Goal: Complete application form: Complete application form

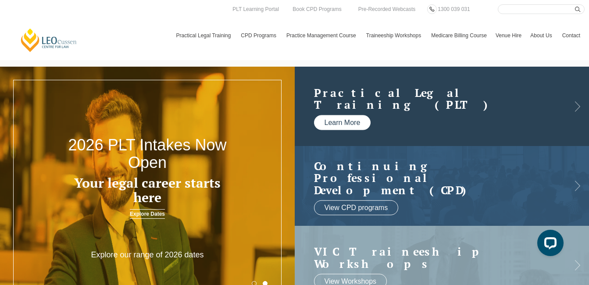
click at [348, 122] on link "Learn More" at bounding box center [342, 122] width 57 height 15
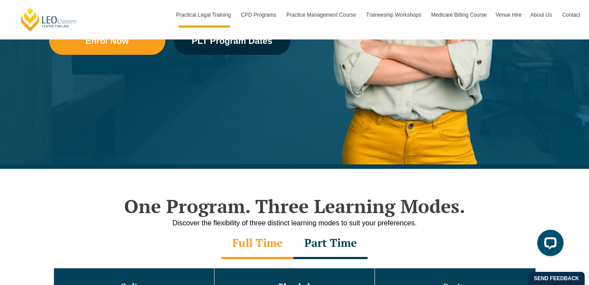
scroll to position [421, 0]
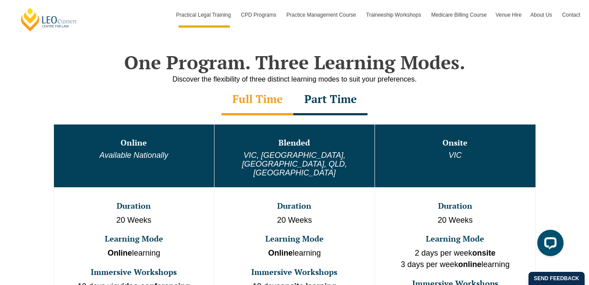
click at [338, 103] on div "Part Time" at bounding box center [331, 100] width 74 height 31
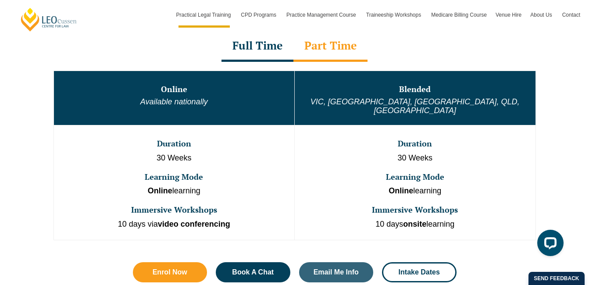
scroll to position [474, 0]
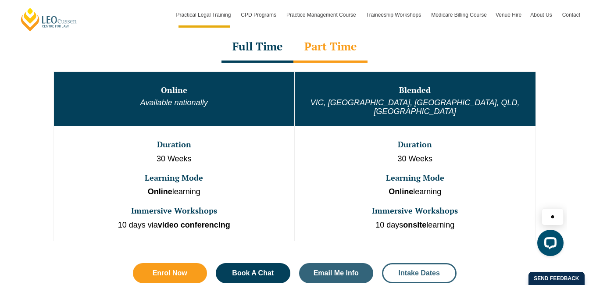
click at [418, 270] on span "Intake Dates" at bounding box center [419, 273] width 41 height 7
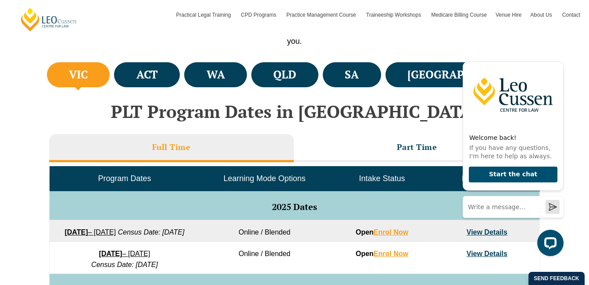
scroll to position [332, 0]
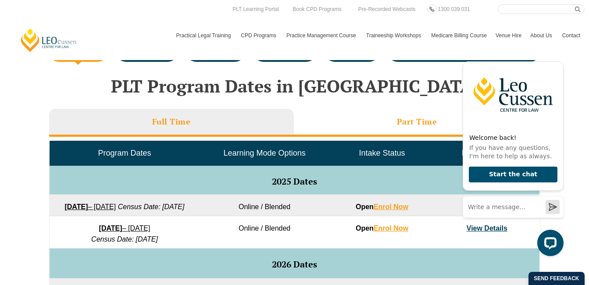
click at [412, 123] on h3 "Part Time" at bounding box center [417, 122] width 40 height 10
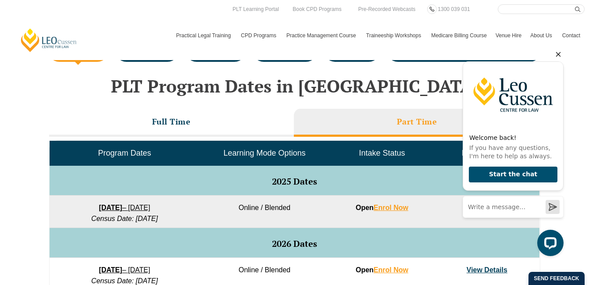
click at [559, 56] on icon "Hide greeting" at bounding box center [558, 54] width 11 height 11
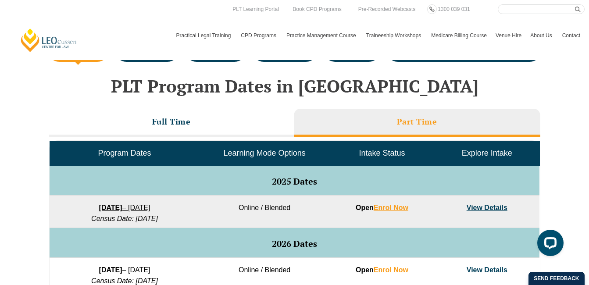
click at [471, 209] on link "View Details" at bounding box center [487, 207] width 41 height 7
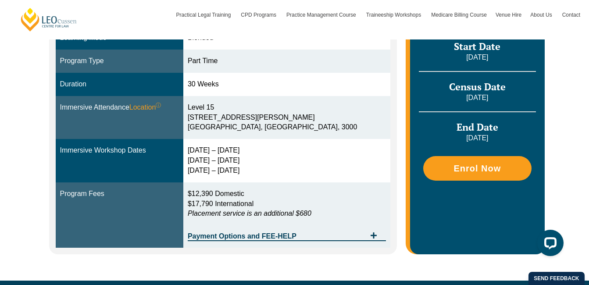
scroll to position [273, 0]
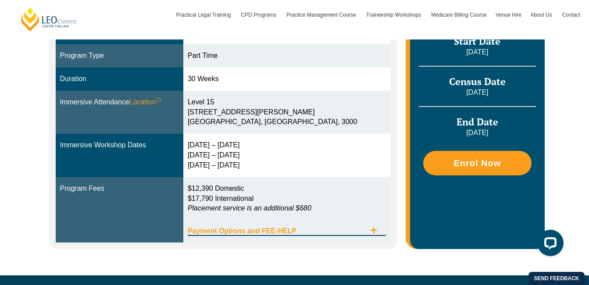
click at [370, 227] on icon "Tabs. Open items with Enter or Space, close with Escape and navigate using the …" at bounding box center [373, 230] width 7 height 7
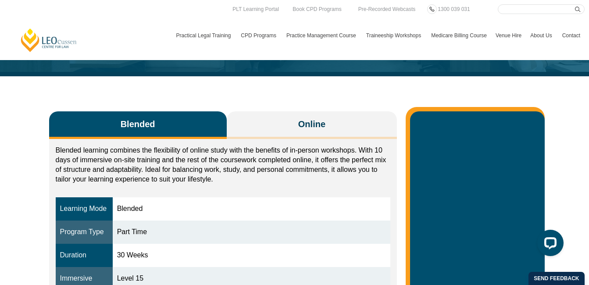
scroll to position [82, 0]
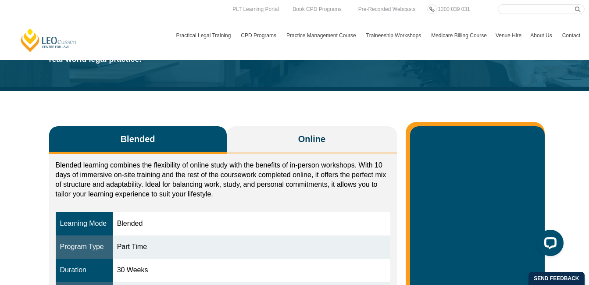
click at [169, 133] on button "Blended" at bounding box center [138, 140] width 178 height 28
click at [118, 132] on button "Blended" at bounding box center [138, 140] width 178 height 28
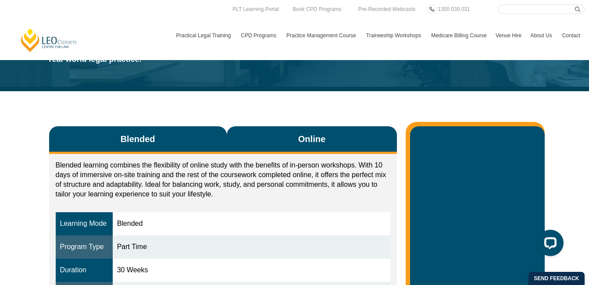
click at [247, 134] on button "Online" at bounding box center [312, 140] width 171 height 28
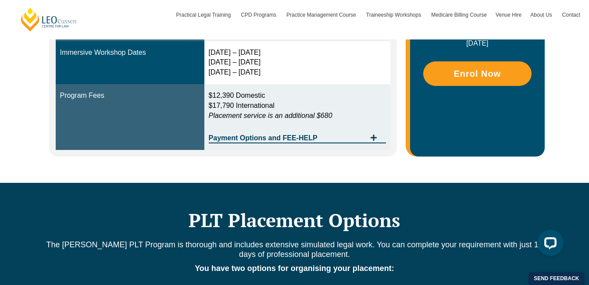
scroll to position [111, 0]
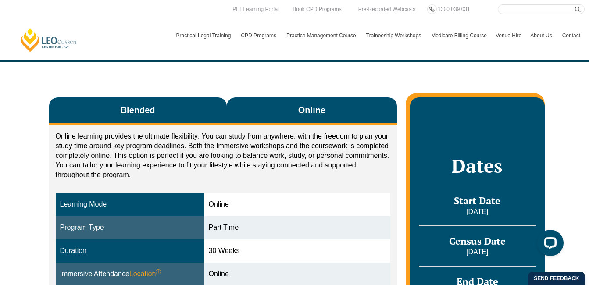
click at [191, 102] on button "Blended" at bounding box center [138, 111] width 178 height 28
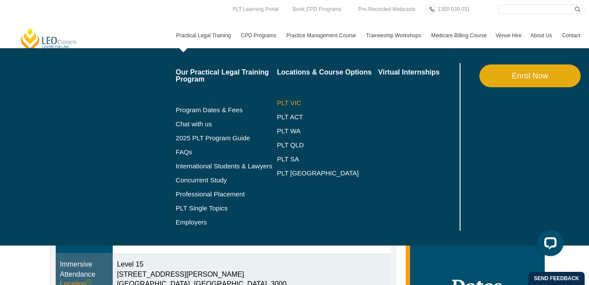
click at [284, 102] on link "PLT VIC" at bounding box center [327, 103] width 101 height 7
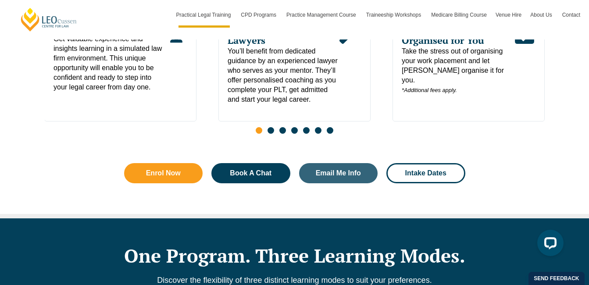
scroll to position [483, 0]
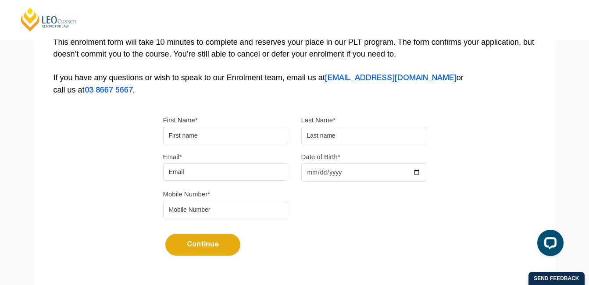
scroll to position [203, 0]
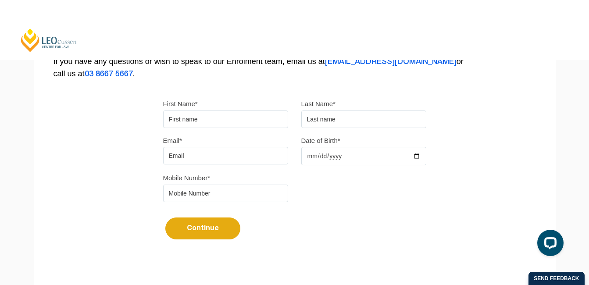
click at [186, 126] on input "First Name*" at bounding box center [225, 120] width 125 height 18
type input "Leslie"
type input "Pohahau"
type input "pohahau.leslie07@hotmail.com"
type input "0457485392"
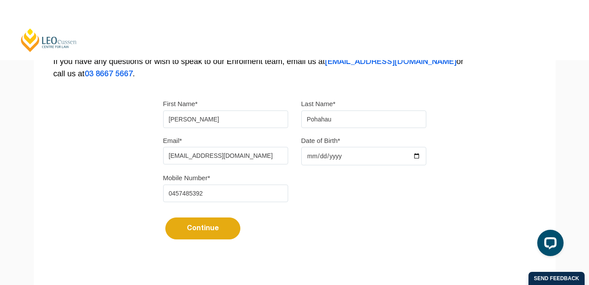
click at [319, 163] on input "Date of Birth*" at bounding box center [363, 156] width 125 height 18
click at [322, 149] on input "Date of Birth*" at bounding box center [363, 156] width 125 height 18
click at [424, 157] on input "Date of Birth*" at bounding box center [363, 156] width 125 height 18
click at [411, 195] on div "Mobile Number* 0457485392" at bounding box center [295, 190] width 276 height 37
click at [311, 155] on input "Date of Birth*" at bounding box center [363, 156] width 125 height 18
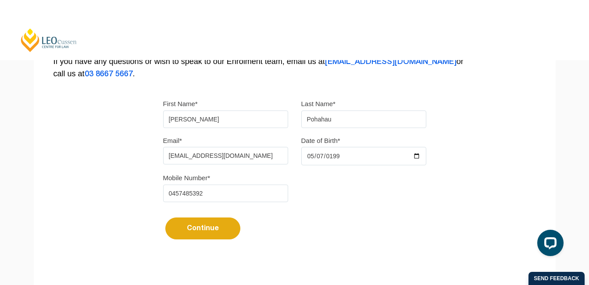
type input "1999-05-07"
click at [313, 244] on form "First Name* Leslie Last Name* Pohahau Email* pohahau.leslie07@hotmail.com Date …" at bounding box center [294, 173] width 263 height 177
click at [180, 233] on button "Continue" at bounding box center [202, 229] width 75 height 22
select select
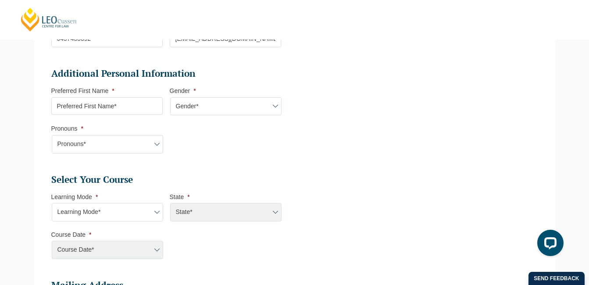
scroll to position [270, 0]
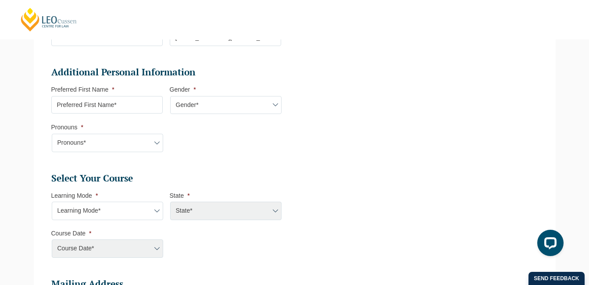
click at [103, 108] on input "Preferred First Name *" at bounding box center [106, 105] width 111 height 18
type input "Elii"
click at [195, 106] on select "Gender* Male Female Nonbinary Intersex Prefer not to disclose Other" at bounding box center [225, 105] width 111 height 18
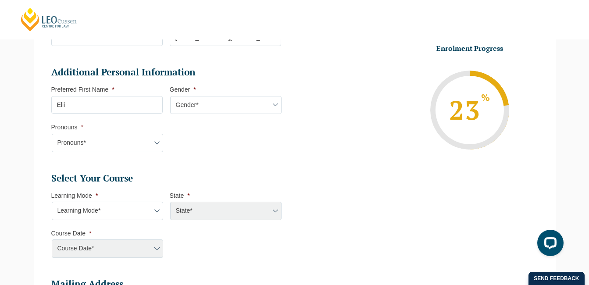
select select "Female"
click at [170, 96] on select "Gender* Male Female Nonbinary Intersex Prefer not to disclose Other" at bounding box center [225, 105] width 111 height 18
click at [201, 141] on li "Additional Personal Information Preferred First Name * Elii Gender * Gender* Ma…" at bounding box center [169, 113] width 237 height 95
click at [75, 145] on select "Pronouns* She/Her/Hers He/Him/His They/Them/Theirs Other Prefer not to disclose" at bounding box center [107, 143] width 111 height 18
click at [52, 134] on select "Pronouns* She/Her/Hers He/Him/His They/Them/Theirs Other Prefer not to disclose" at bounding box center [107, 143] width 111 height 18
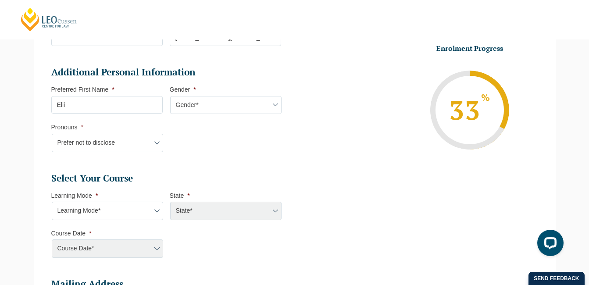
click at [208, 168] on ul "Personal Information First Name * Leslie Last Name * Pohahau Date of Birth * 07…" at bounding box center [169, 143] width 237 height 518
click at [139, 139] on select "Pronouns* She/Her/Hers He/Him/His They/Them/Theirs Other Prefer not to disclose" at bounding box center [107, 143] width 111 height 18
select select "She/Her/Hers"
click at [52, 134] on select "Pronouns* She/Her/Hers He/Him/His They/Them/Theirs Other Prefer not to disclose" at bounding box center [107, 143] width 111 height 18
click at [228, 176] on h2 "Select Your Course" at bounding box center [166, 178] width 230 height 12
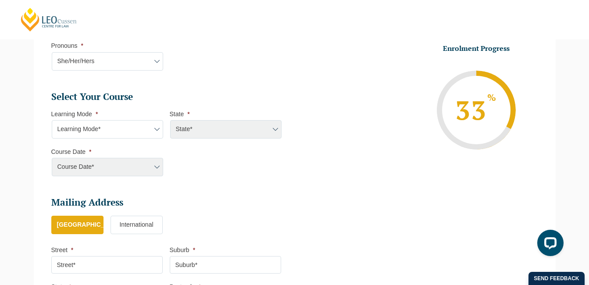
scroll to position [357, 0]
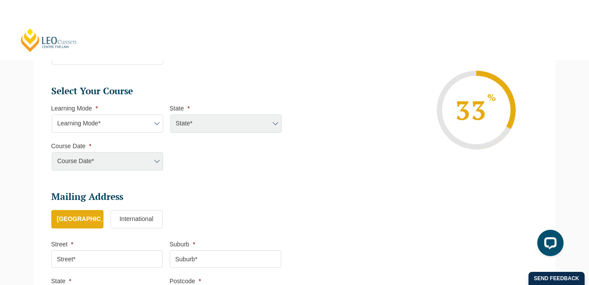
click at [99, 123] on select "Learning Mode* Online Full Time Learning Online Part Time Learning Blended Full…" at bounding box center [107, 124] width 111 height 18
select select "Blended Full Time Learning"
click at [52, 115] on select "Learning Mode* Online Full Time Learning Online Part Time Learning Blended Full…" at bounding box center [107, 124] width 111 height 18
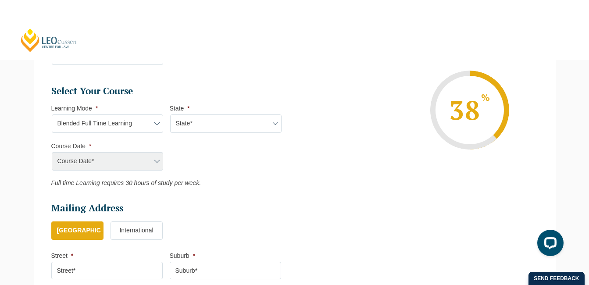
click at [215, 123] on select "State* ACT/NSW QLD SA VIC WA" at bounding box center [225, 124] width 111 height 18
select select "VIC"
click at [170, 115] on select "State* ACT/NSW QLD SA VIC WA" at bounding box center [225, 124] width 111 height 18
click at [111, 154] on select "Course Date* September 2025 (22-Sep-2025 to 20-Feb-2026) December 2025 (08-Dec-…" at bounding box center [107, 161] width 111 height 18
select select "September 2025 (22-Sep-2025 to 20-Feb-2026)"
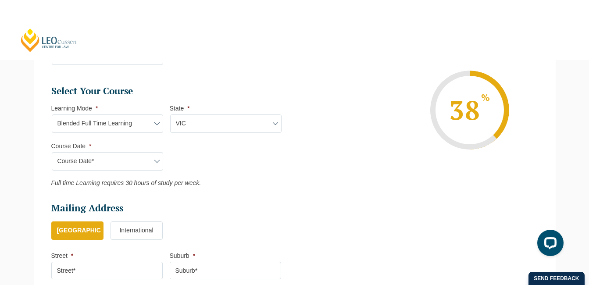
click at [52, 152] on select "Course Date* September 2025 (22-Sep-2025 to 20-Feb-2026) December 2025 (08-Dec-…" at bounding box center [107, 161] width 111 height 18
type input "Intake 10 September 2025 FT"
type input "Practical Legal Training (VIC)"
select select "VIC PLT (SEP) 2025 Full Time Blended"
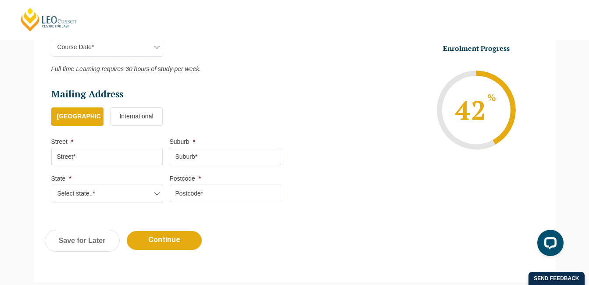
scroll to position [479, 0]
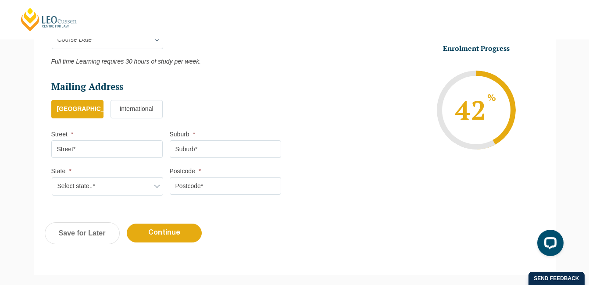
click at [83, 147] on input "Street *" at bounding box center [106, 149] width 111 height 18
type input "38 Matthew Flinders Drive"
type input "Mildura"
select select "VIC"
type input "3500"
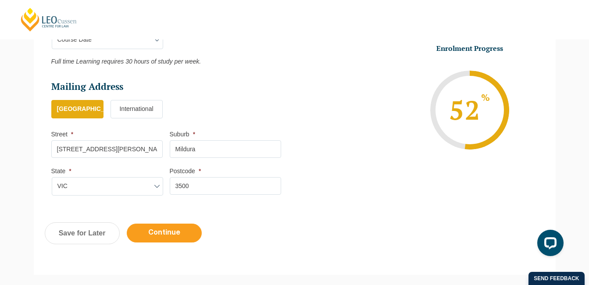
click at [145, 236] on input "Continue" at bounding box center [164, 233] width 75 height 19
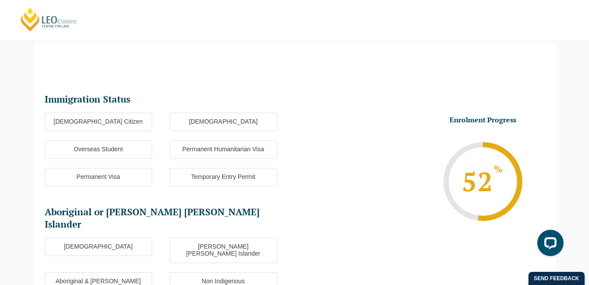
scroll to position [0, 0]
click at [91, 129] on label "Australian Citizen" at bounding box center [99, 122] width 108 height 18
click at [0, 0] on input "Australian Citizen" at bounding box center [0, 0] width 0 height 0
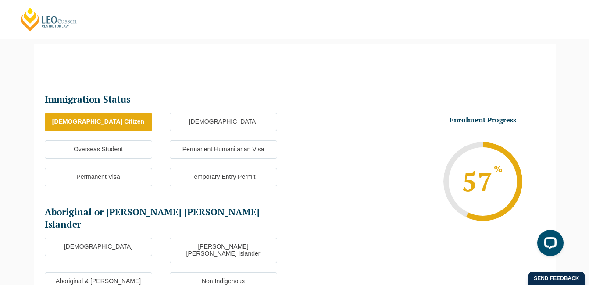
scroll to position [159, 0]
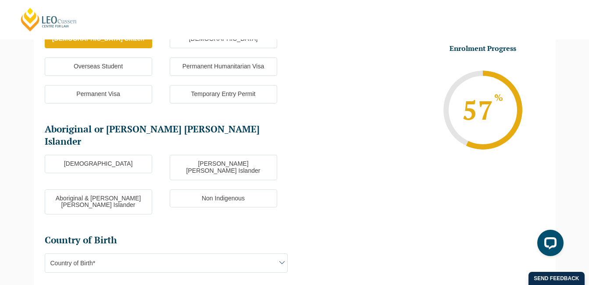
click at [205, 190] on label "Non Indigenous" at bounding box center [224, 199] width 108 height 18
click at [0, 0] on input "Non Indigenous" at bounding box center [0, 0] width 0 height 0
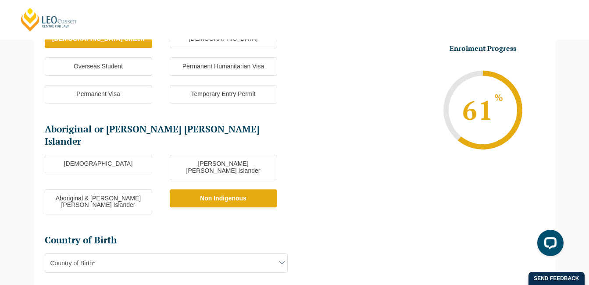
click at [148, 254] on span "Country of Birth*" at bounding box center [166, 263] width 242 height 18
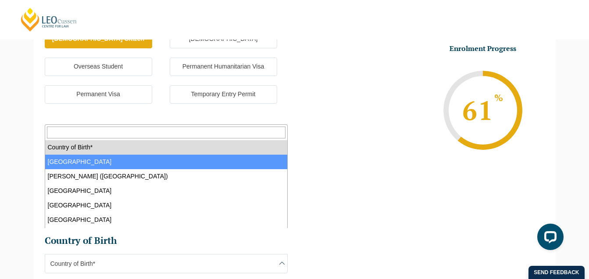
select select "Australia 1101"
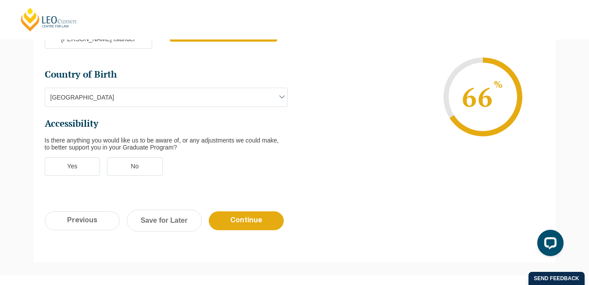
scroll to position [326, 0]
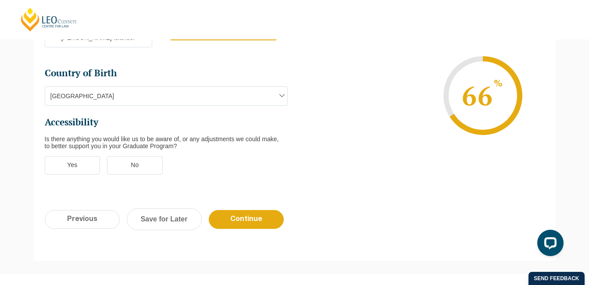
click at [151, 156] on label "No" at bounding box center [135, 165] width 56 height 18
click at [0, 0] on input "No" at bounding box center [0, 0] width 0 height 0
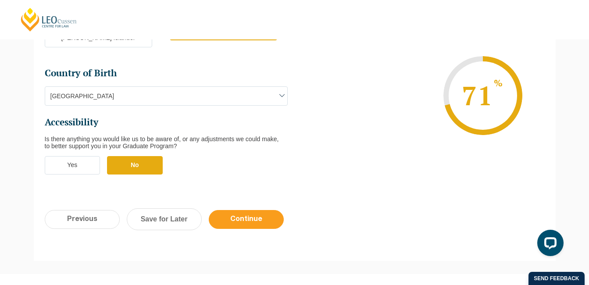
click at [226, 210] on input "Continue" at bounding box center [246, 219] width 75 height 19
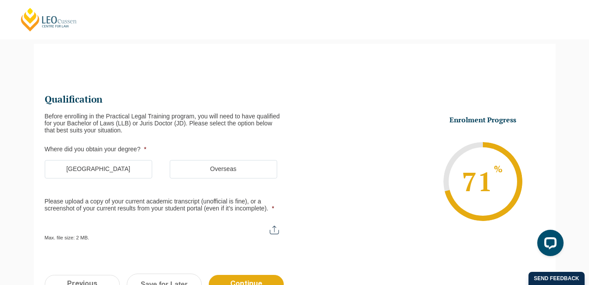
scroll to position [0, 0]
click at [109, 173] on label "Australia" at bounding box center [99, 169] width 108 height 18
click at [0, 0] on input "Australia" at bounding box center [0, 0] width 0 height 0
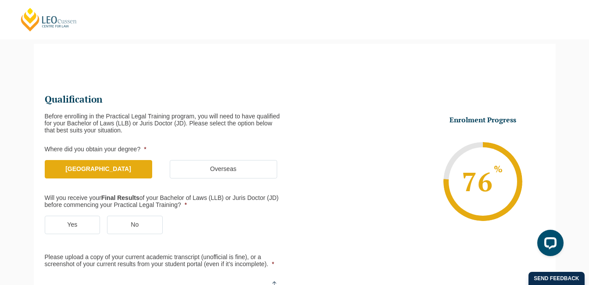
click at [86, 223] on label "Yes" at bounding box center [73, 225] width 56 height 18
click at [0, 0] on input "Yes" at bounding box center [0, 0] width 0 height 0
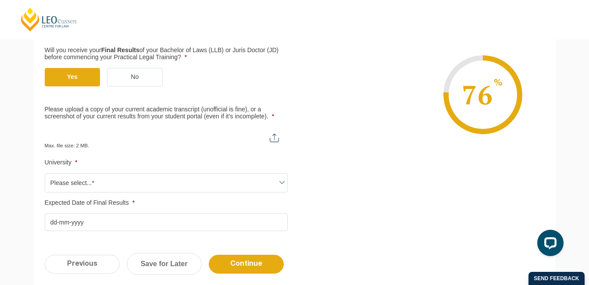
scroll to position [225, 0]
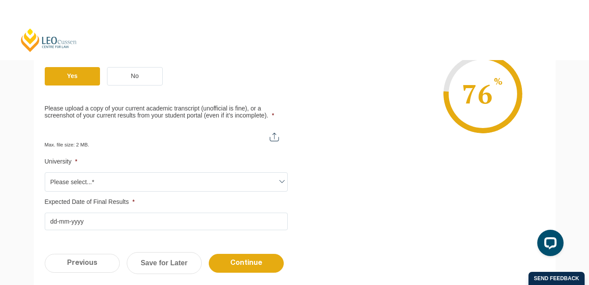
click at [276, 139] on input "Please upload a copy of your current academic transcript (unofficial is fine), …" at bounding box center [166, 133] width 243 height 15
type input "C:\fakepath\VU Transcript.pdf"
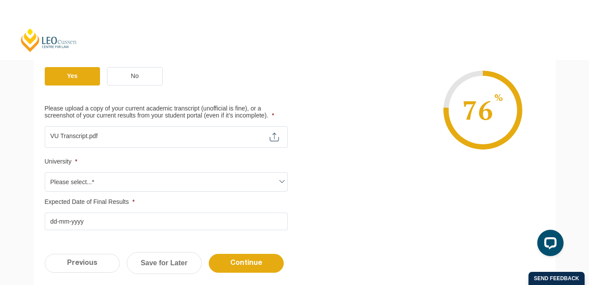
click at [224, 180] on span "Please select...*" at bounding box center [166, 182] width 242 height 18
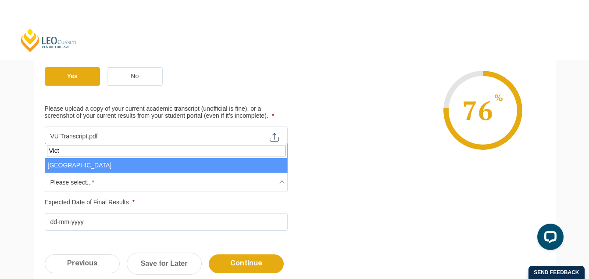
type input "Victo"
select select "Victoria University"
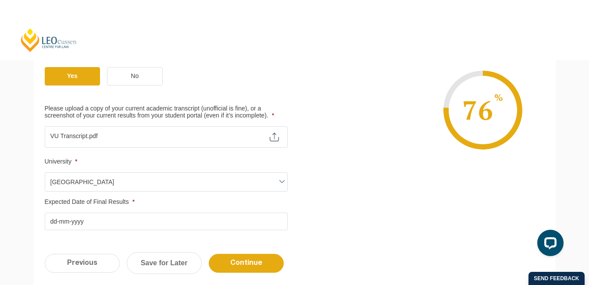
click at [147, 227] on input "Expected Date of Final Results *" at bounding box center [166, 222] width 243 height 18
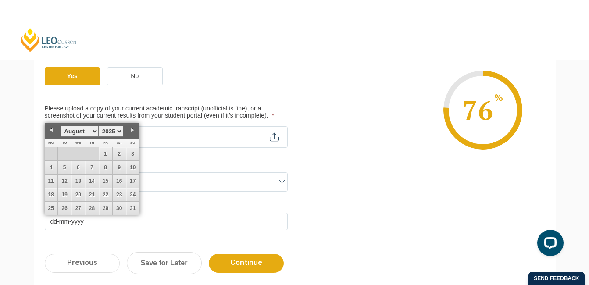
click at [53, 130] on link "Previous" at bounding box center [51, 130] width 13 height 13
click at [91, 208] on link "31" at bounding box center [91, 208] width 13 height 13
type input "31-07-2025"
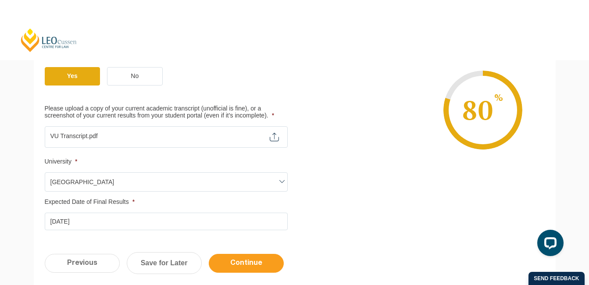
click at [255, 265] on input "Continue" at bounding box center [246, 263] width 75 height 19
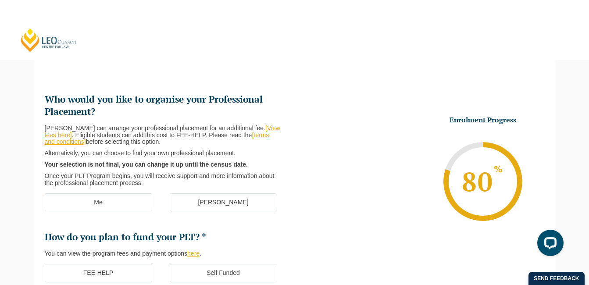
scroll to position [0, 0]
click at [119, 202] on label "Me" at bounding box center [99, 203] width 108 height 18
click at [0, 0] on input "Me" at bounding box center [0, 0] width 0 height 0
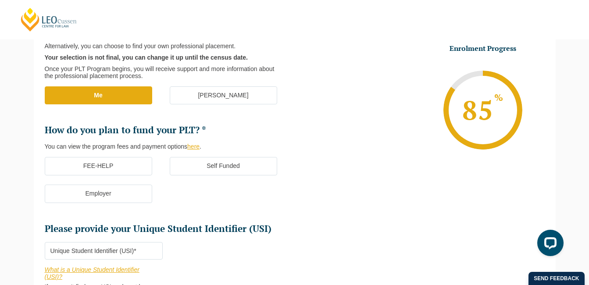
scroll to position [191, 0]
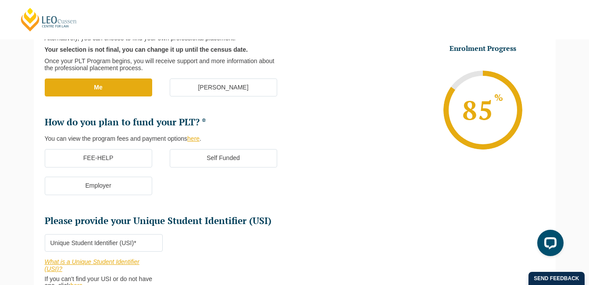
click at [50, 161] on label "FEE-HELP" at bounding box center [99, 158] width 108 height 18
click at [0, 0] on input "FEE-HELP" at bounding box center [0, 0] width 0 height 0
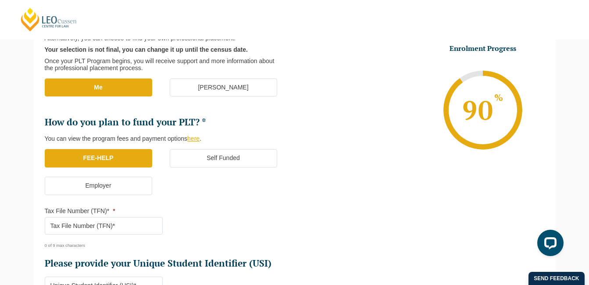
drag, startPoint x: 589, startPoint y: 176, endPoint x: 594, endPoint y: 198, distance: 23.0
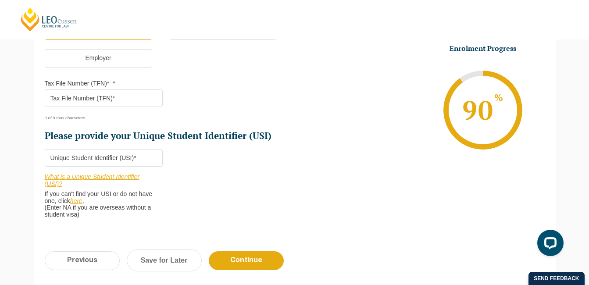
scroll to position [318, 0]
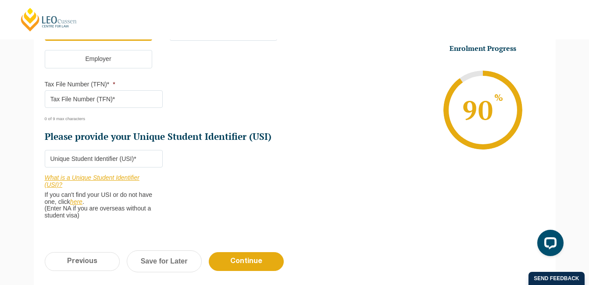
click at [104, 96] on input "Tax File Number (TFN)* *" at bounding box center [104, 99] width 118 height 18
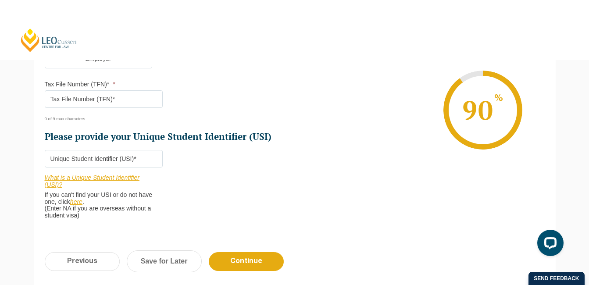
click at [91, 156] on input "Please provide your Unique Student Identifier (USI) *" at bounding box center [104, 159] width 118 height 18
paste input "DZ7HC2RERN"
type input "DZ7HC2RERN"
click at [167, 170] on li "Please provide your Unique Student Identifier (USI) * DZ7HC2RERN What is a Uniq…" at bounding box center [107, 184] width 125 height 69
click at [73, 96] on input "Tax File Number (TFN)* *" at bounding box center [104, 99] width 118 height 18
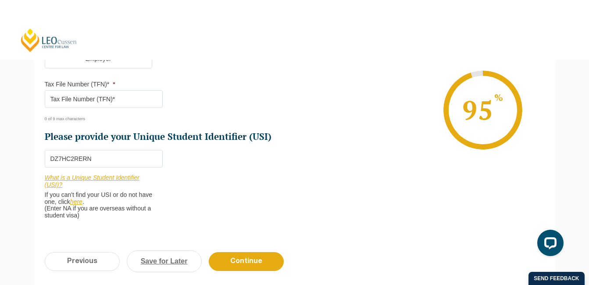
click at [159, 253] on link "Save for Later" at bounding box center [164, 262] width 75 height 22
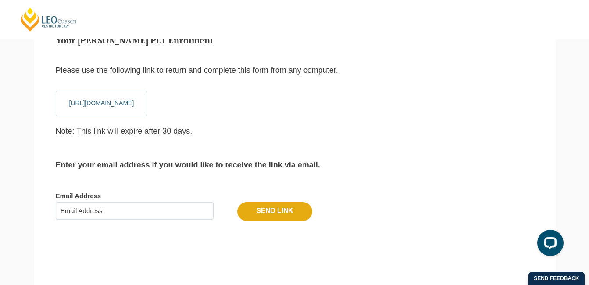
scroll to position [87, 0]
click at [122, 208] on input "Email Address" at bounding box center [135, 210] width 158 height 18
type input "pohahau.leslie07@hotmail.com"
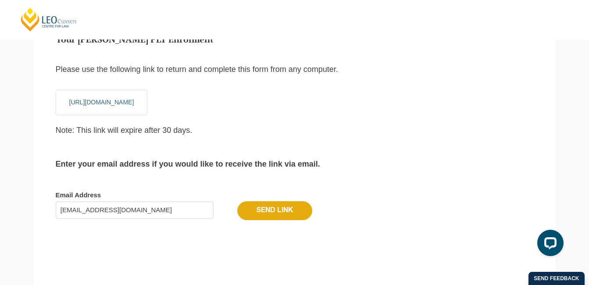
click at [249, 211] on input "Send Link" at bounding box center [274, 210] width 75 height 18
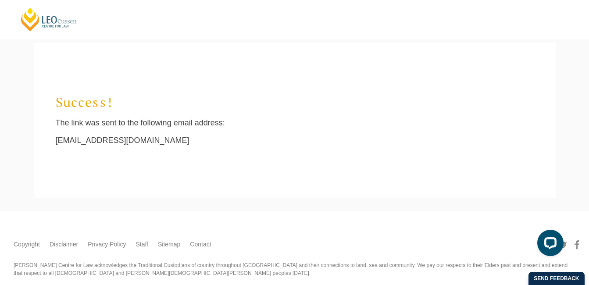
scroll to position [29, 0]
